Goal: Information Seeking & Learning: Learn about a topic

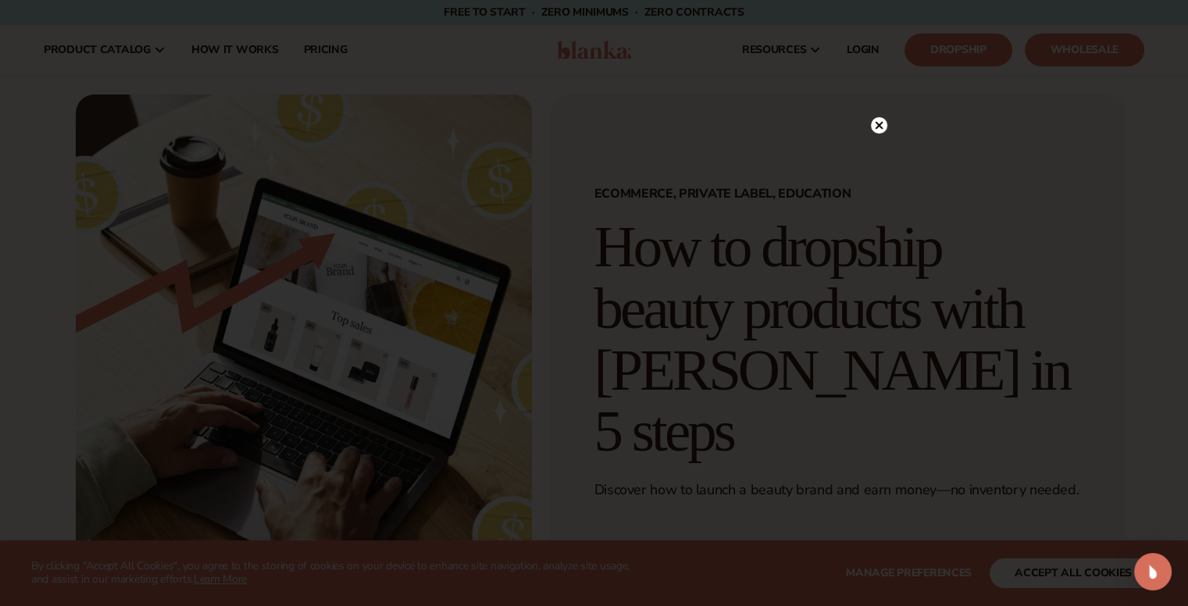
click at [880, 92] on div at bounding box center [594, 303] width 1188 height 606
click at [878, 127] on circle at bounding box center [879, 125] width 16 height 16
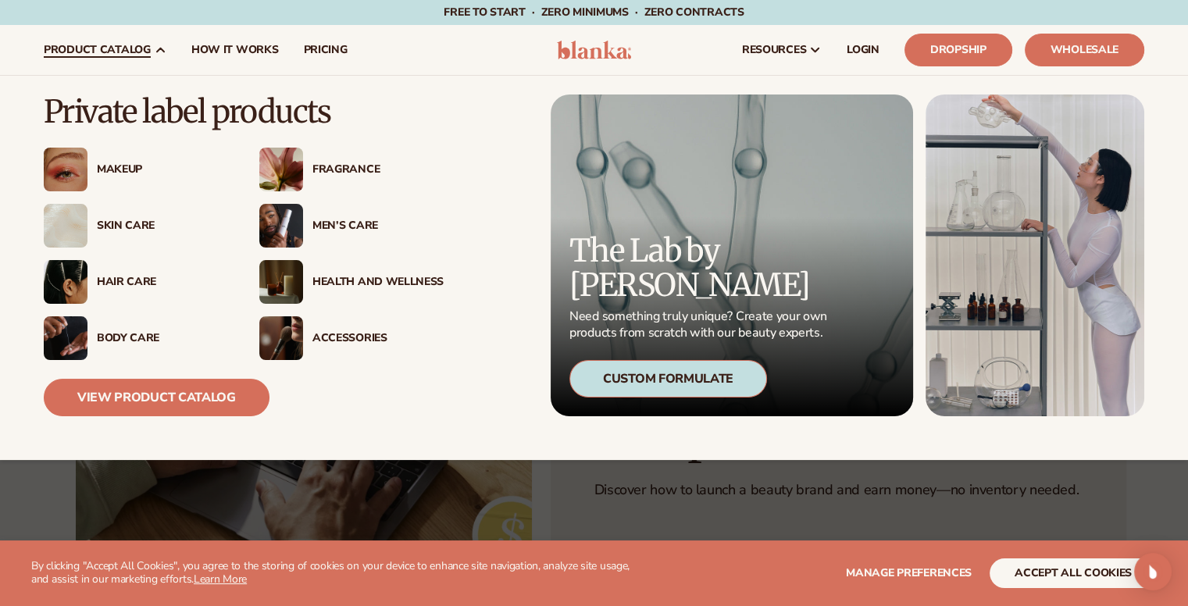
click at [139, 223] on div "Skin Care" at bounding box center [162, 225] width 131 height 13
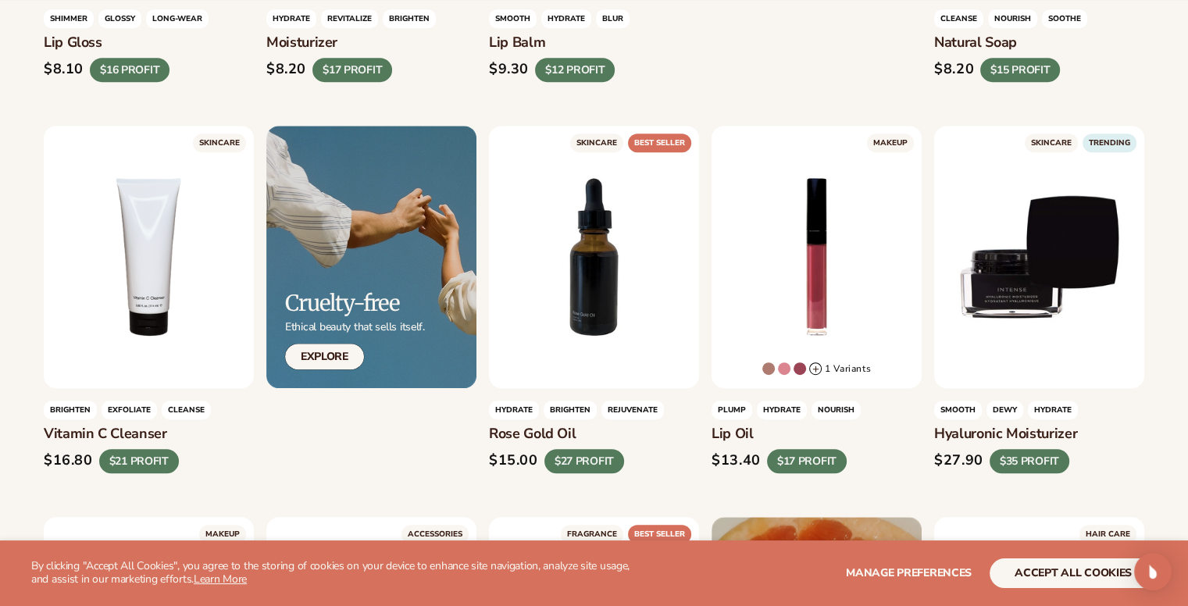
scroll to position [767, 0]
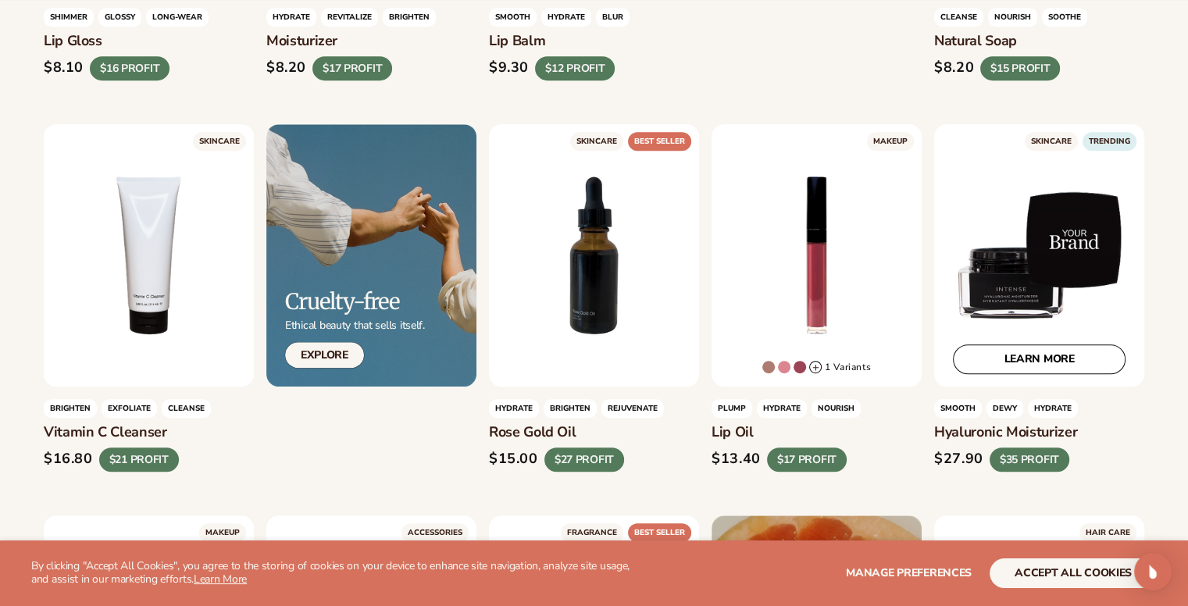
click at [1081, 229] on div "LEARN MORE" at bounding box center [1039, 255] width 210 height 262
click at [1006, 358] on link "LEARN MORE" at bounding box center [1039, 359] width 173 height 30
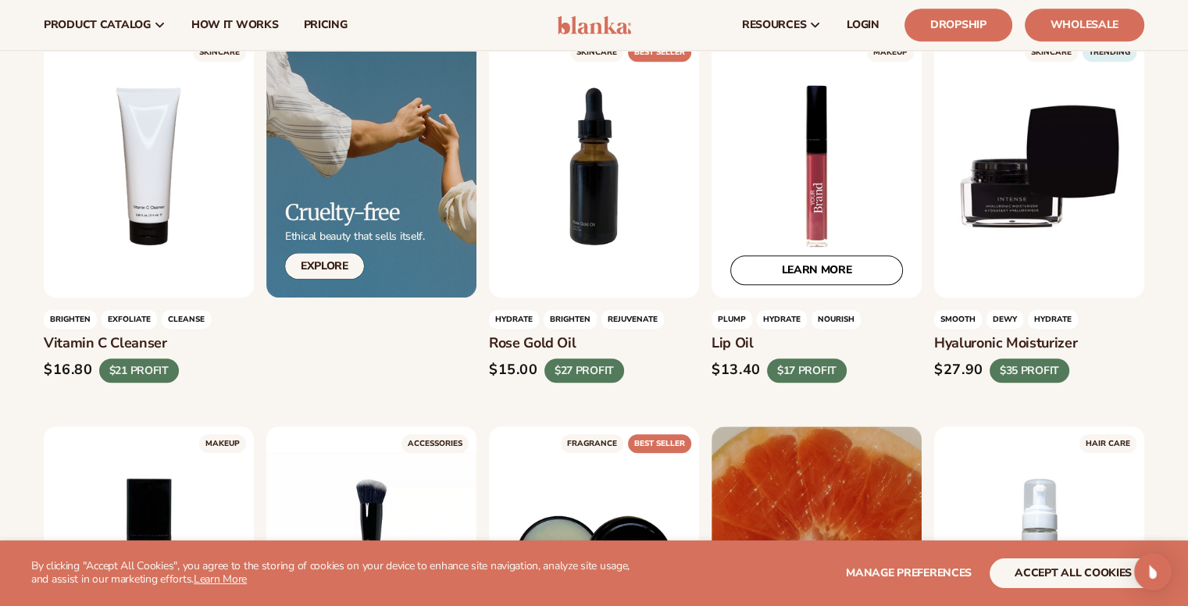
scroll to position [850, 0]
